Goal: Communication & Community: Connect with others

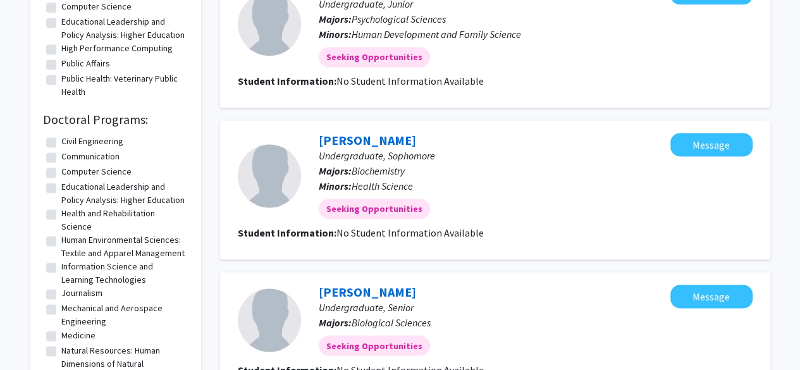
scroll to position [886, 0]
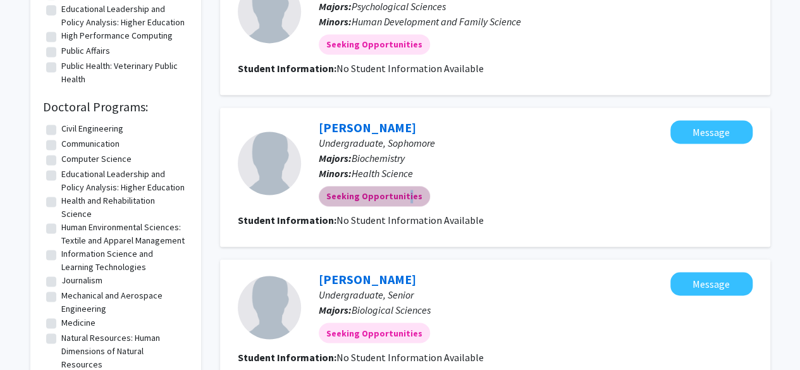
click at [404, 197] on mat-chip "Seeking Opportunities" at bounding box center [374, 196] width 111 height 20
click at [483, 201] on div "Seeking Opportunities" at bounding box center [494, 195] width 357 height 25
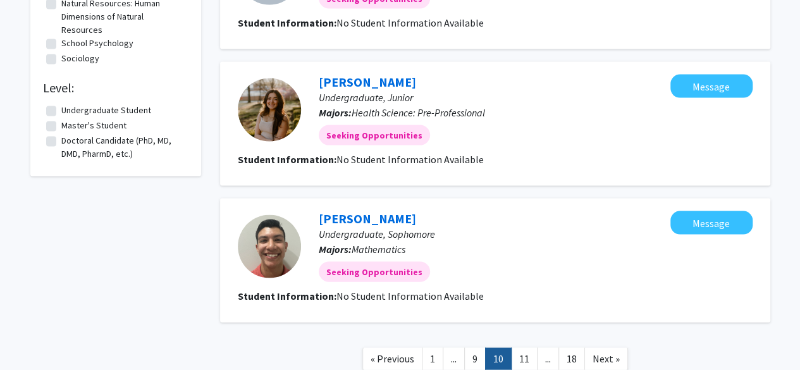
scroll to position [1312, 0]
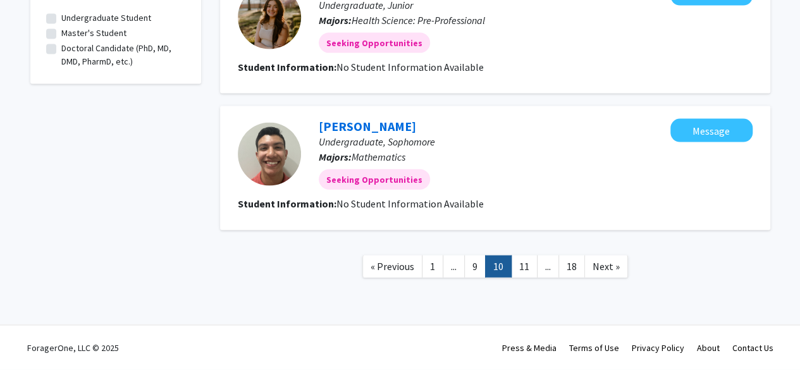
click at [524, 271] on link "11" at bounding box center [524, 267] width 27 height 22
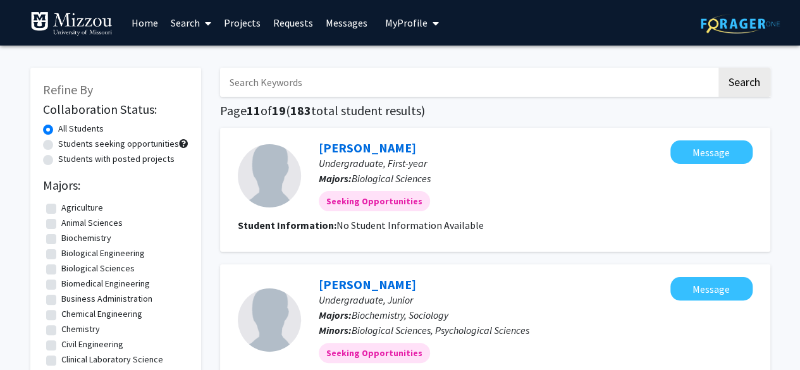
click at [61, 237] on label "Biochemistry" at bounding box center [86, 238] width 50 height 13
click at [61, 237] on input "Biochemistry" at bounding box center [65, 236] width 8 height 8
checkbox input "true"
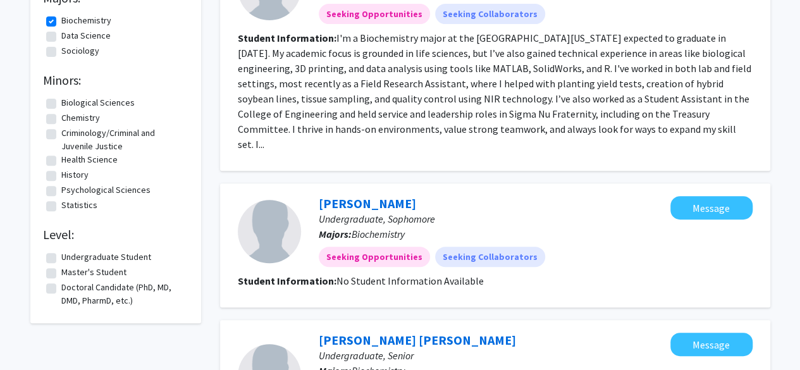
scroll to position [316, 0]
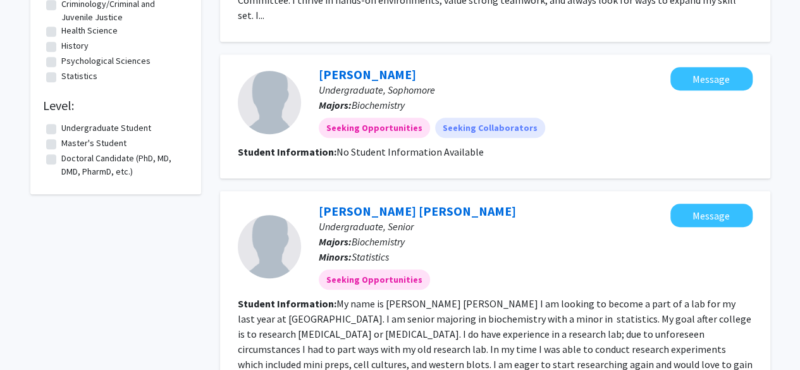
click at [61, 128] on label "Undergraduate Student" at bounding box center [106, 127] width 90 height 13
click at [61, 128] on input "Undergraduate Student" at bounding box center [65, 125] width 8 height 8
checkbox input "true"
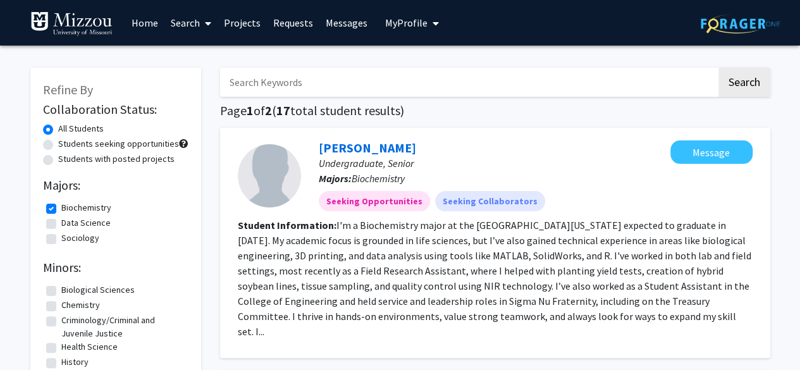
click at [61, 206] on label "Biochemistry" at bounding box center [86, 207] width 50 height 13
click at [61, 206] on input "Biochemistry" at bounding box center [65, 205] width 8 height 8
checkbox input "false"
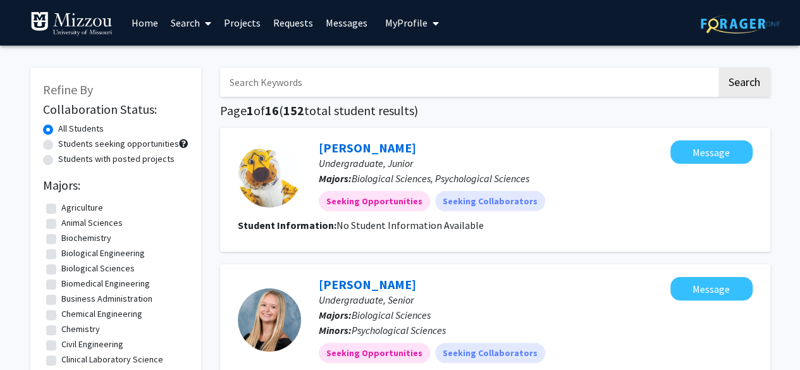
click at [61, 270] on label "Biological Sciences" at bounding box center [97, 268] width 73 height 13
click at [61, 270] on input "Biological Sciences" at bounding box center [65, 266] width 8 height 8
checkbox input "true"
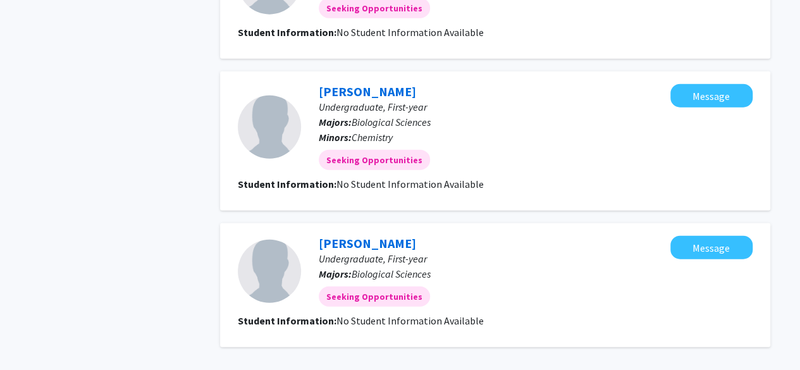
scroll to position [1518, 0]
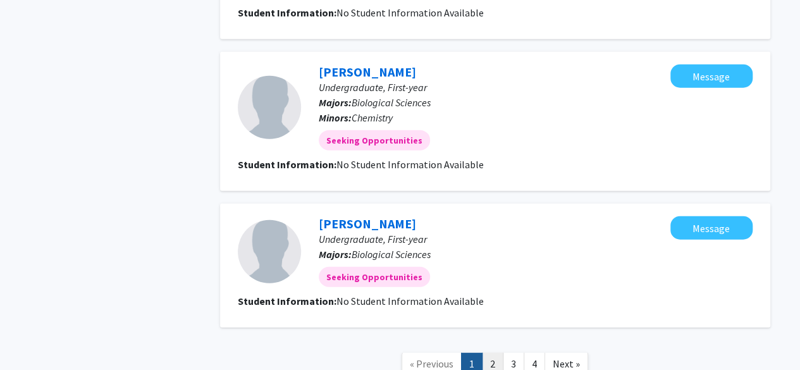
click at [499, 353] on link "2" at bounding box center [493, 364] width 22 height 22
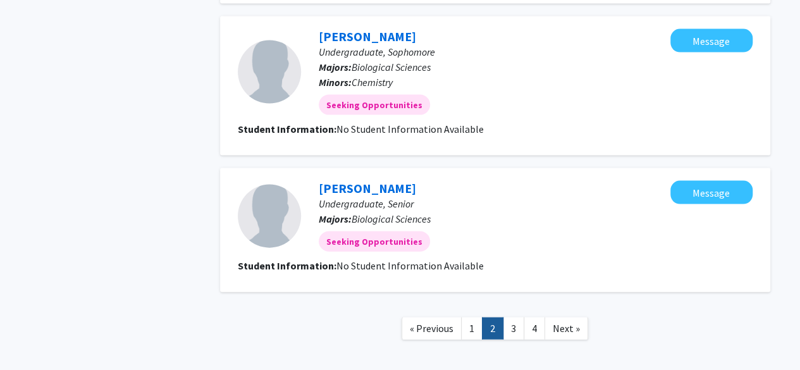
scroll to position [1327, 0]
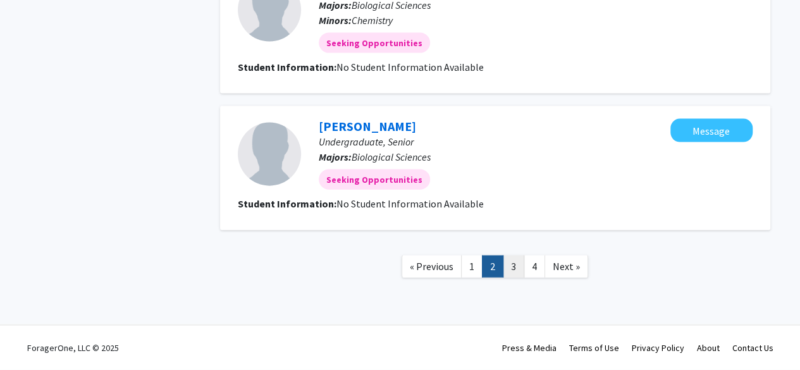
click at [512, 271] on link "3" at bounding box center [514, 267] width 22 height 22
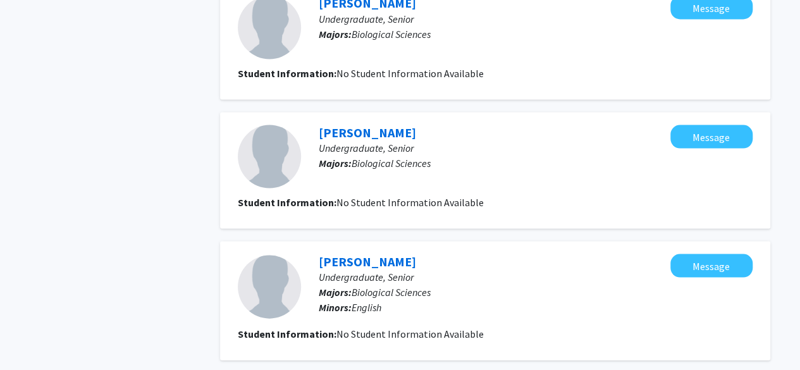
scroll to position [1202, 0]
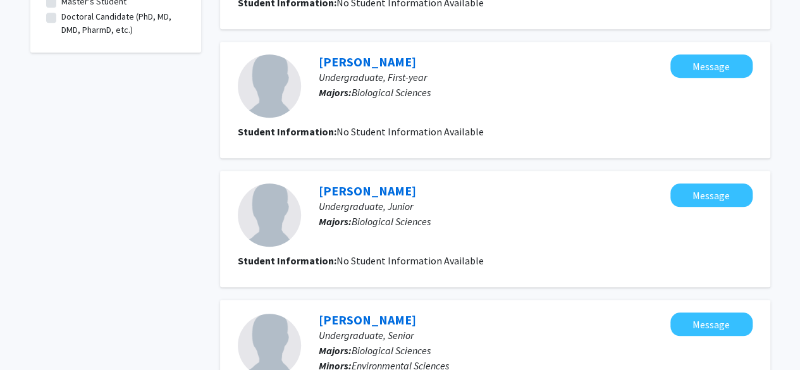
scroll to position [316, 0]
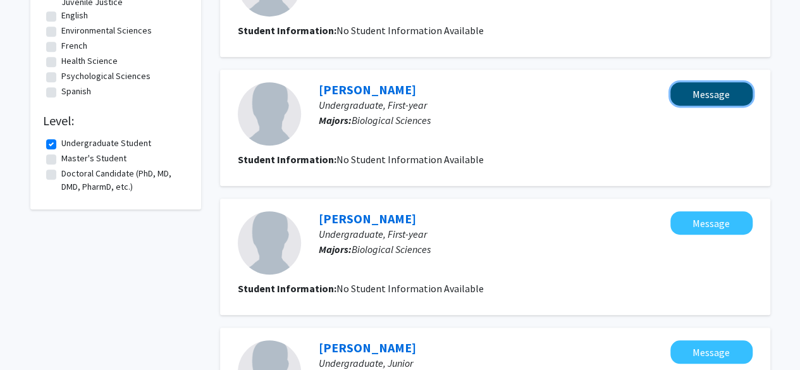
click at [711, 97] on button "Message" at bounding box center [712, 93] width 82 height 23
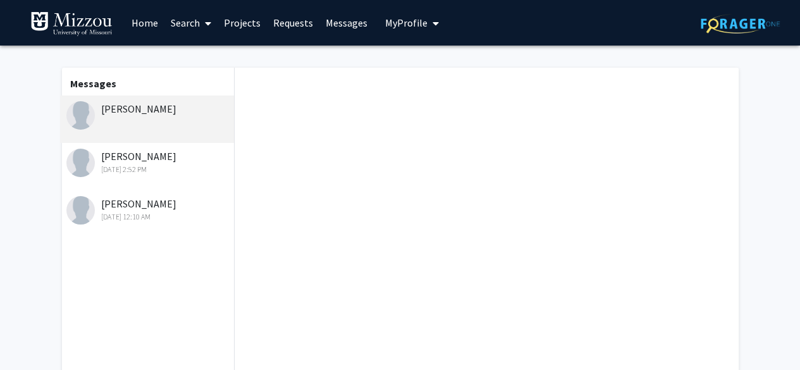
click at [326, 101] on div at bounding box center [487, 234] width 504 height 332
click at [289, 118] on div at bounding box center [487, 234] width 504 height 332
click at [139, 118] on div "[PERSON_NAME]" at bounding box center [147, 119] width 175 height 47
click at [334, 106] on div at bounding box center [487, 234] width 504 height 332
click at [163, 113] on div "[PERSON_NAME]" at bounding box center [148, 108] width 165 height 15
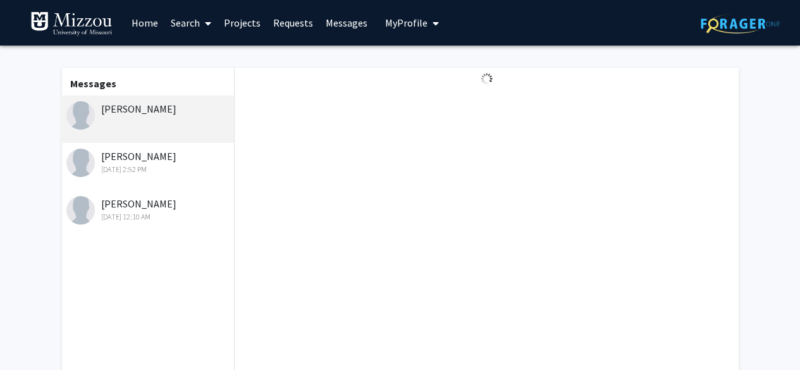
click at [150, 154] on div "Jacky Weng Jun 6, 2025 2:52 PM" at bounding box center [148, 162] width 165 height 27
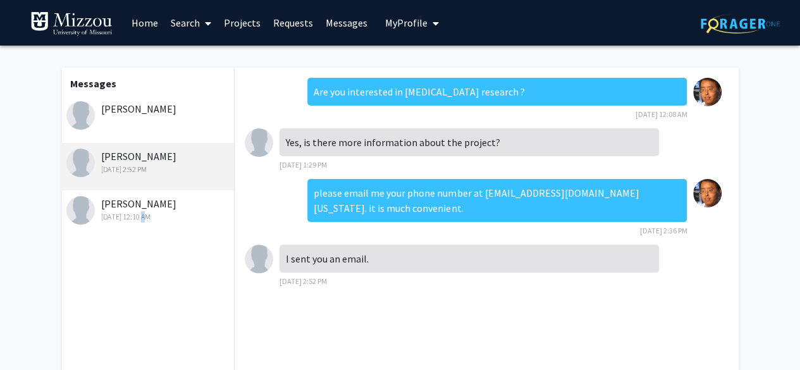
click at [138, 212] on div "[DATE] 12:10 AM" at bounding box center [148, 216] width 165 height 11
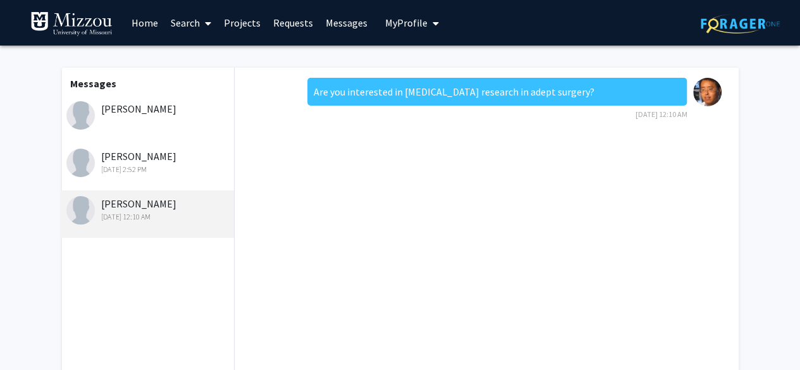
click at [155, 213] on div "[DATE] 12:10 AM" at bounding box center [148, 216] width 165 height 11
click at [506, 103] on div "Are you interested in cancer research in adept surgery?" at bounding box center [497, 92] width 380 height 28
click at [118, 210] on div "Nigel Turner, Jr Jun 5, 2025 12:10 AM" at bounding box center [148, 209] width 165 height 27
click at [129, 161] on div "Jacky Weng Jun 6, 2025 2:52 PM" at bounding box center [148, 162] width 165 height 27
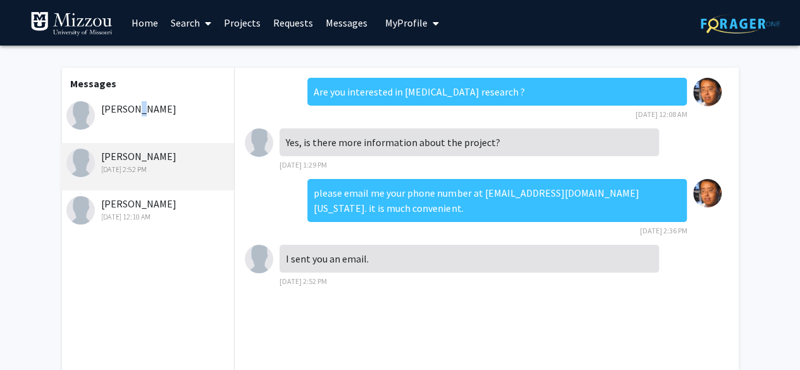
click at [128, 113] on div "[PERSON_NAME]" at bounding box center [148, 108] width 165 height 15
